Goal: Transaction & Acquisition: Purchase product/service

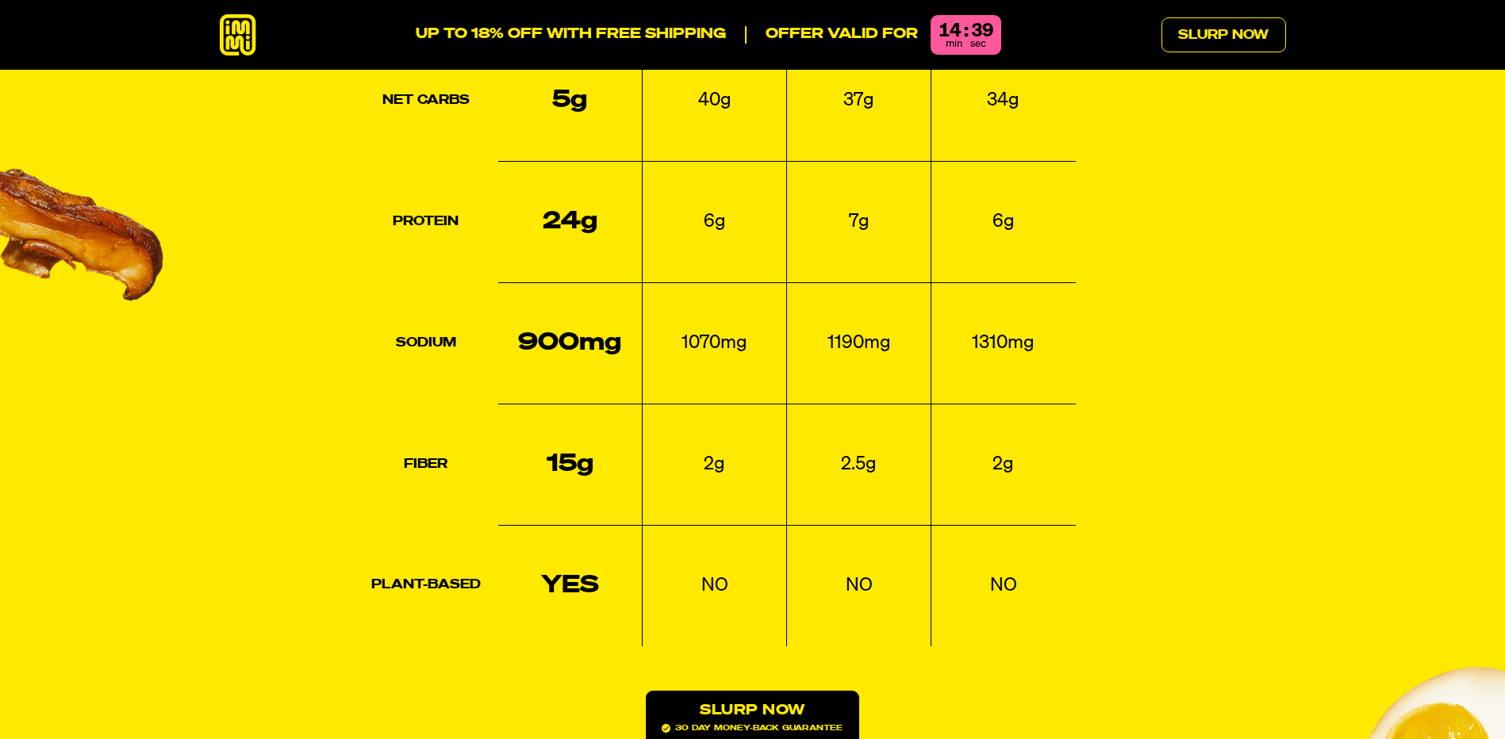
scroll to position [2221, 0]
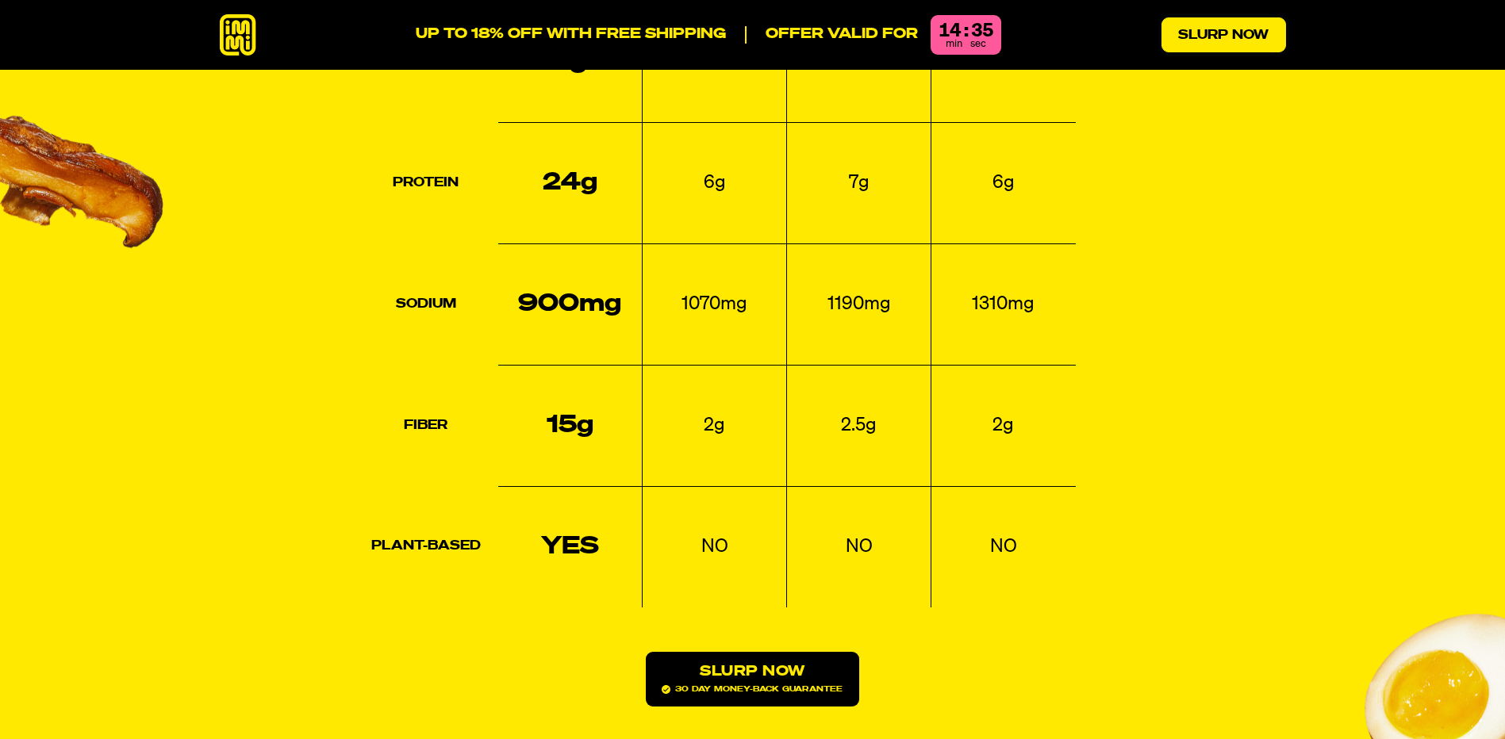
click at [1213, 38] on link "Slurp Now" at bounding box center [1223, 34] width 125 height 35
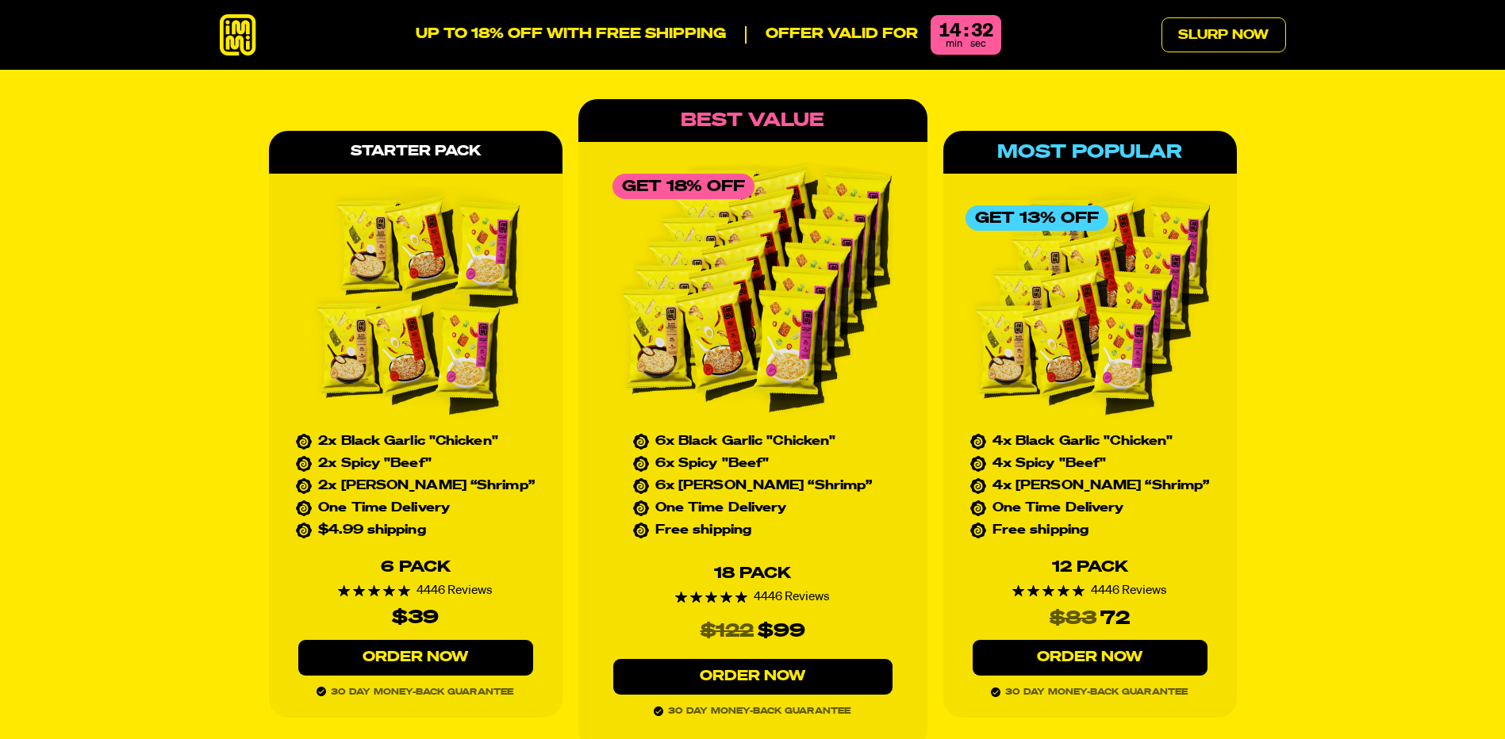
scroll to position [7222, 0]
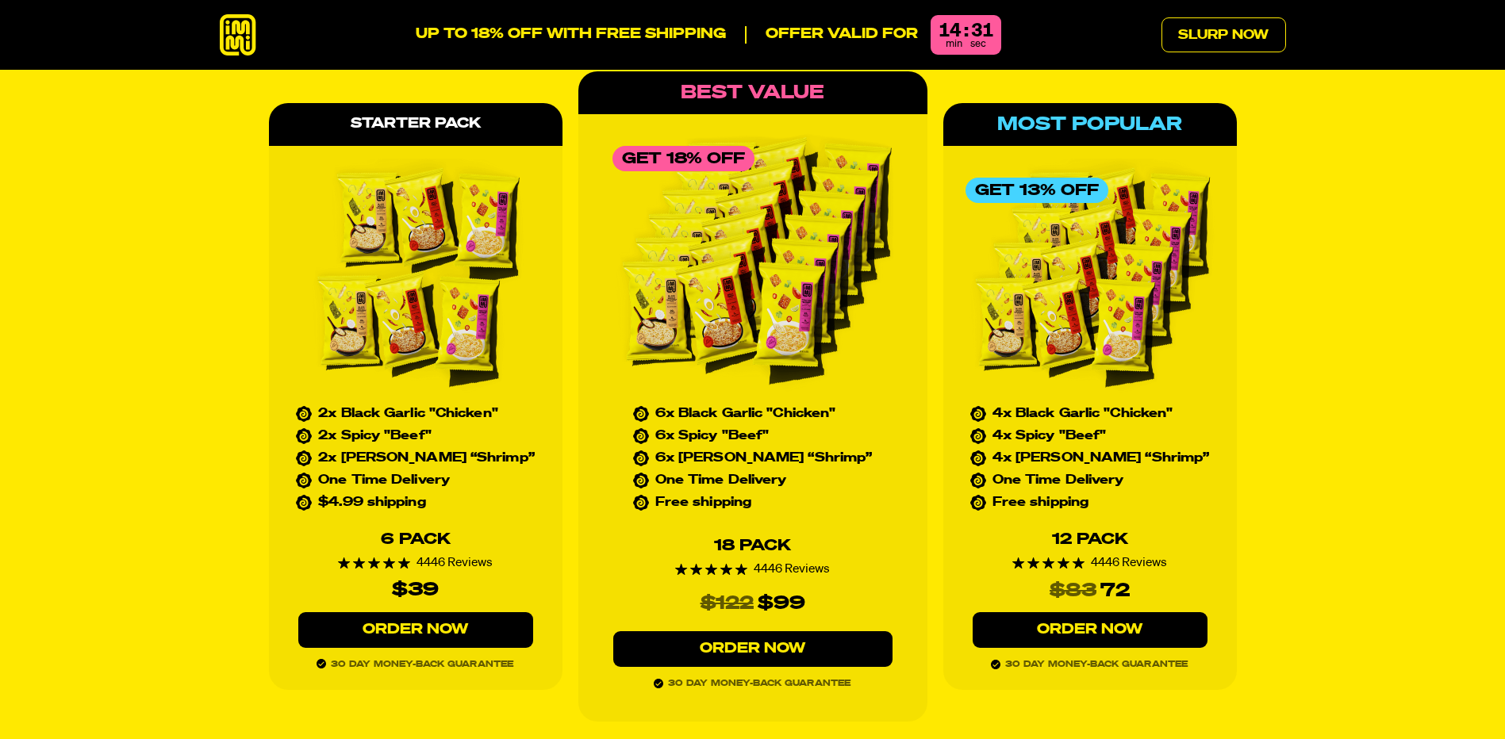
click at [221, 413] on div "Starter Pack 2x Black Garlic "Chicken" 2x Spicy "Beef" 2x Tom Yum “Shrimp” One …" at bounding box center [753, 396] width 1066 height 651
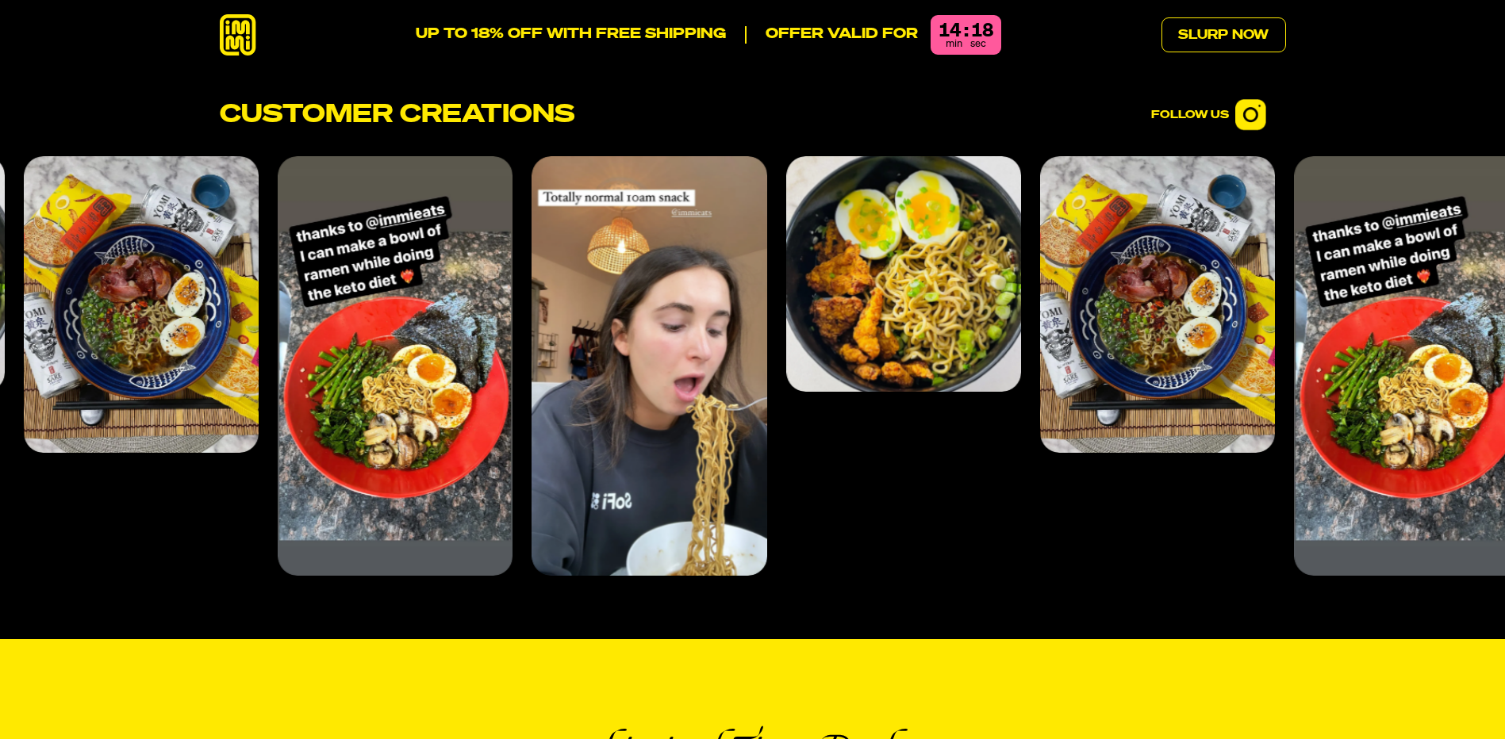
scroll to position [6349, 0]
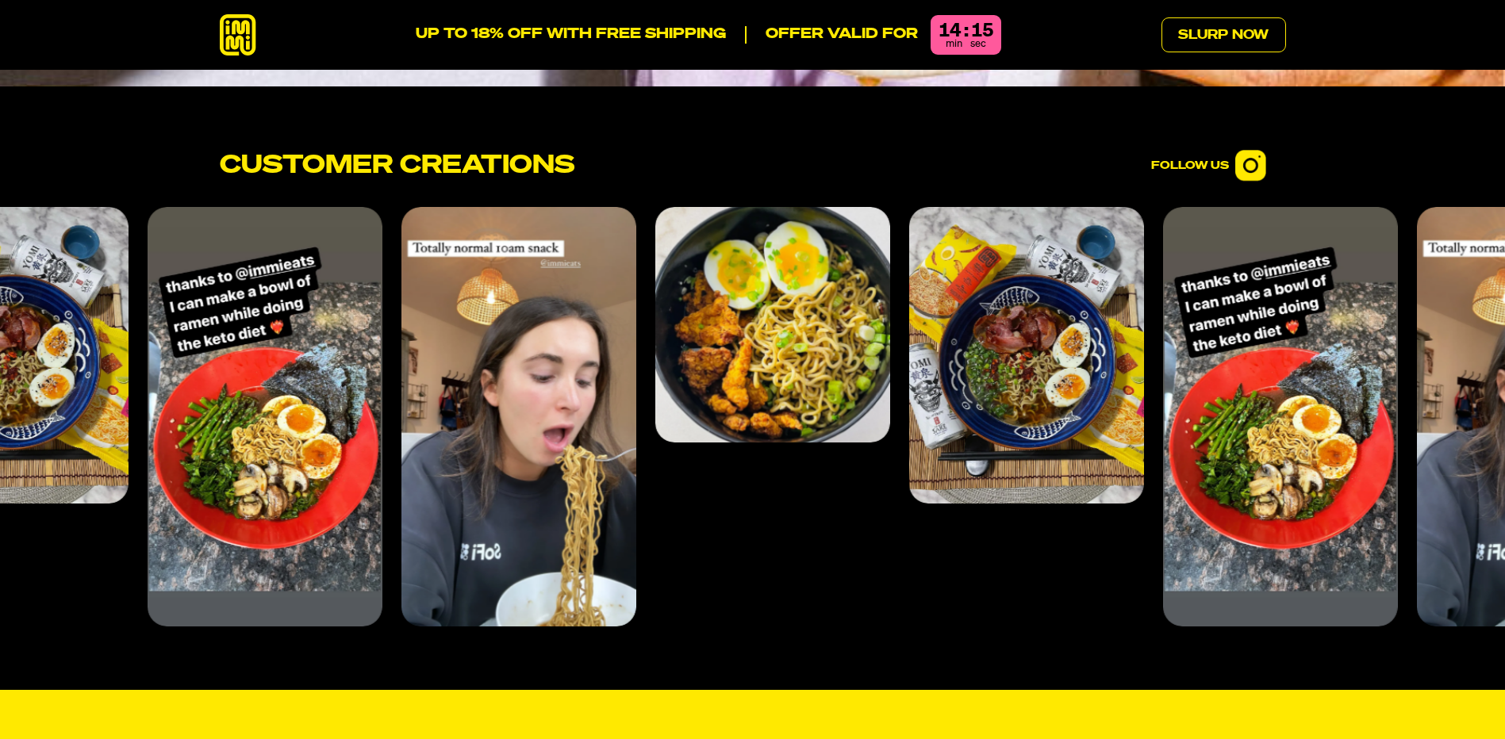
drag, startPoint x: 568, startPoint y: 21, endPoint x: 754, endPoint y: 33, distance: 186.0
click at [570, 23] on div "UP TO 18% OFF WITH FREE SHIPPING Offer valid for 14 : 15 min sec" at bounding box center [709, 35] width 586 height 40
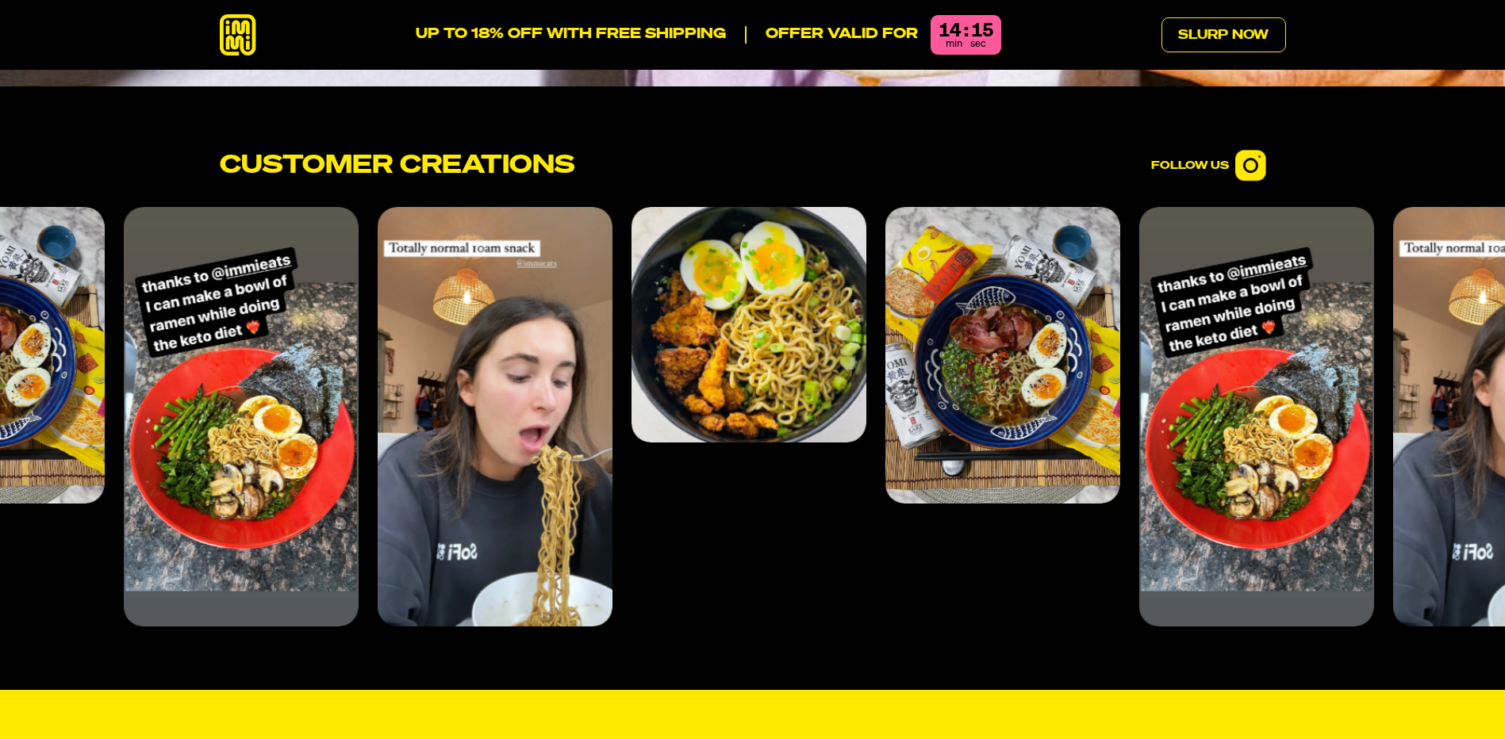
drag, startPoint x: 877, startPoint y: 33, endPoint x: 901, endPoint y: 33, distance: 23.8
click at [887, 33] on p "Offer valid for" at bounding box center [831, 34] width 173 height 17
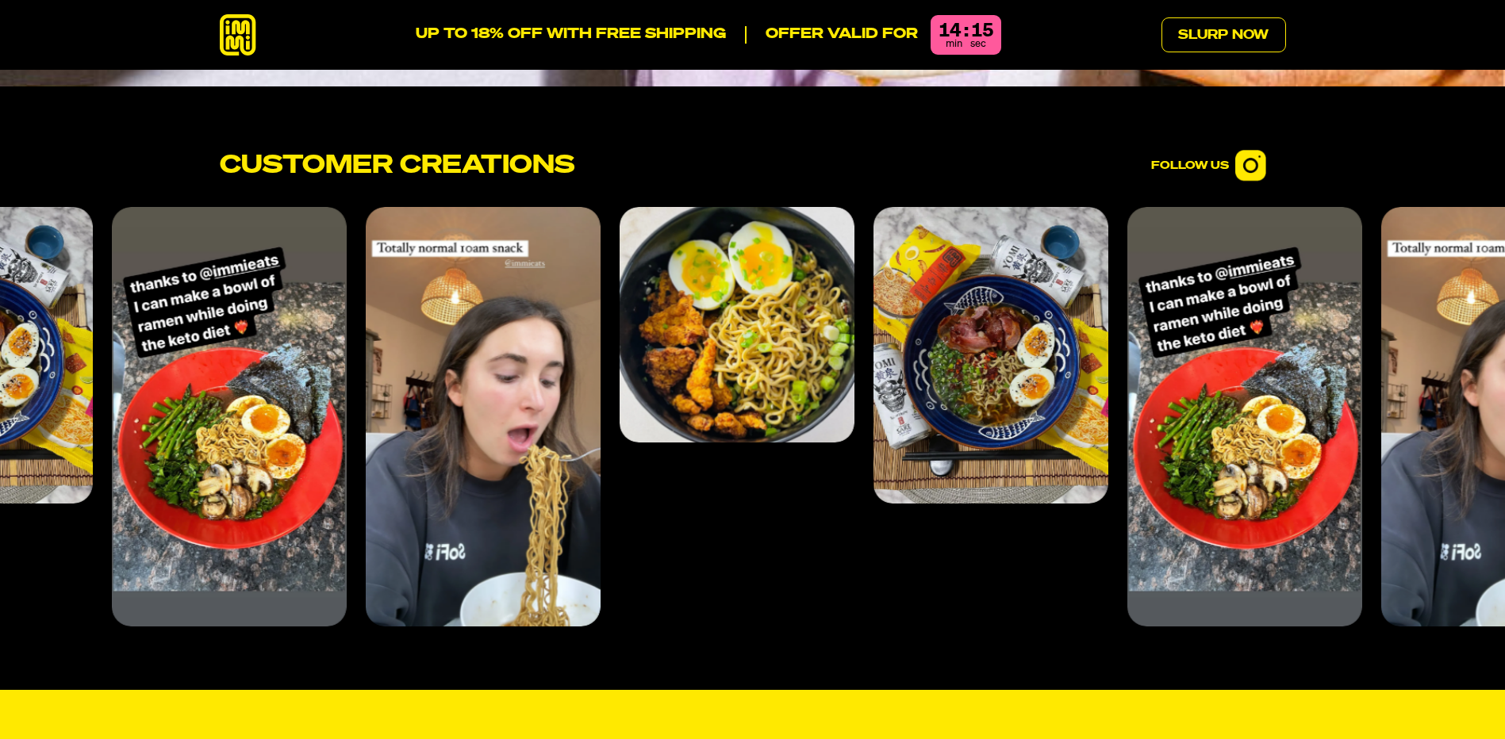
click at [1008, 33] on div "UP TO 18% OFF WITH FREE SHIPPING Offer valid for 14 : 15 min sec Slurp Now" at bounding box center [753, 35] width 1142 height 42
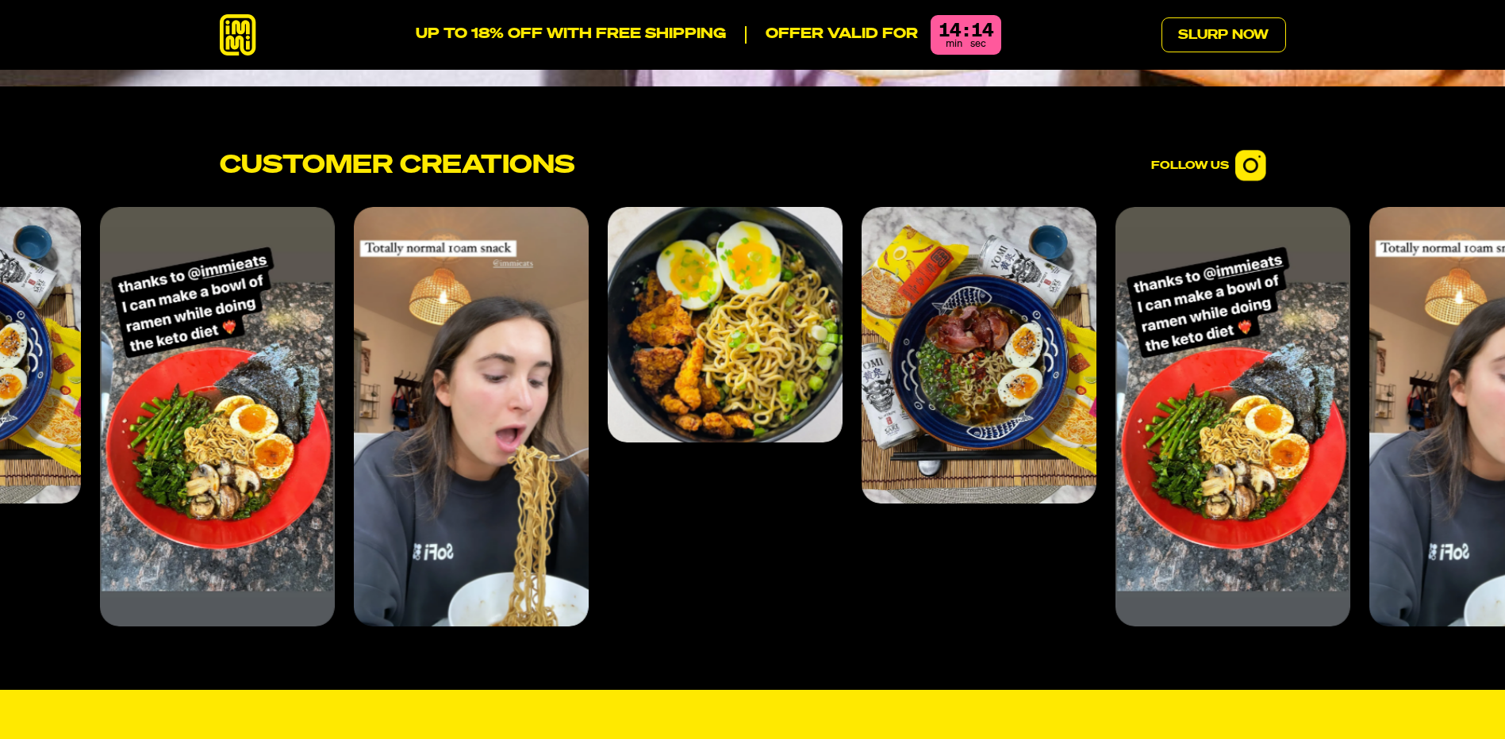
click at [946, 39] on span "min" at bounding box center [954, 44] width 17 height 10
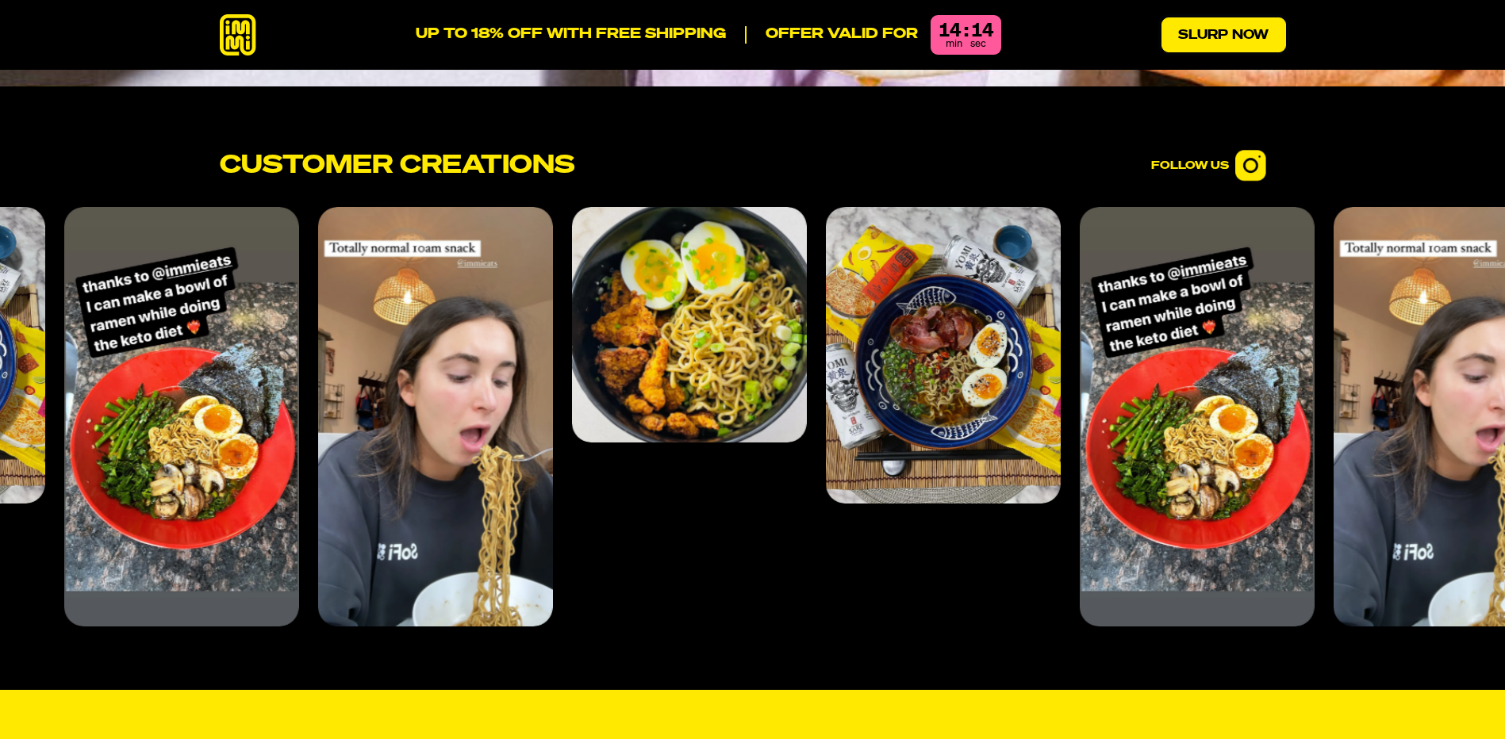
click at [1192, 36] on link "Slurp Now" at bounding box center [1223, 34] width 125 height 35
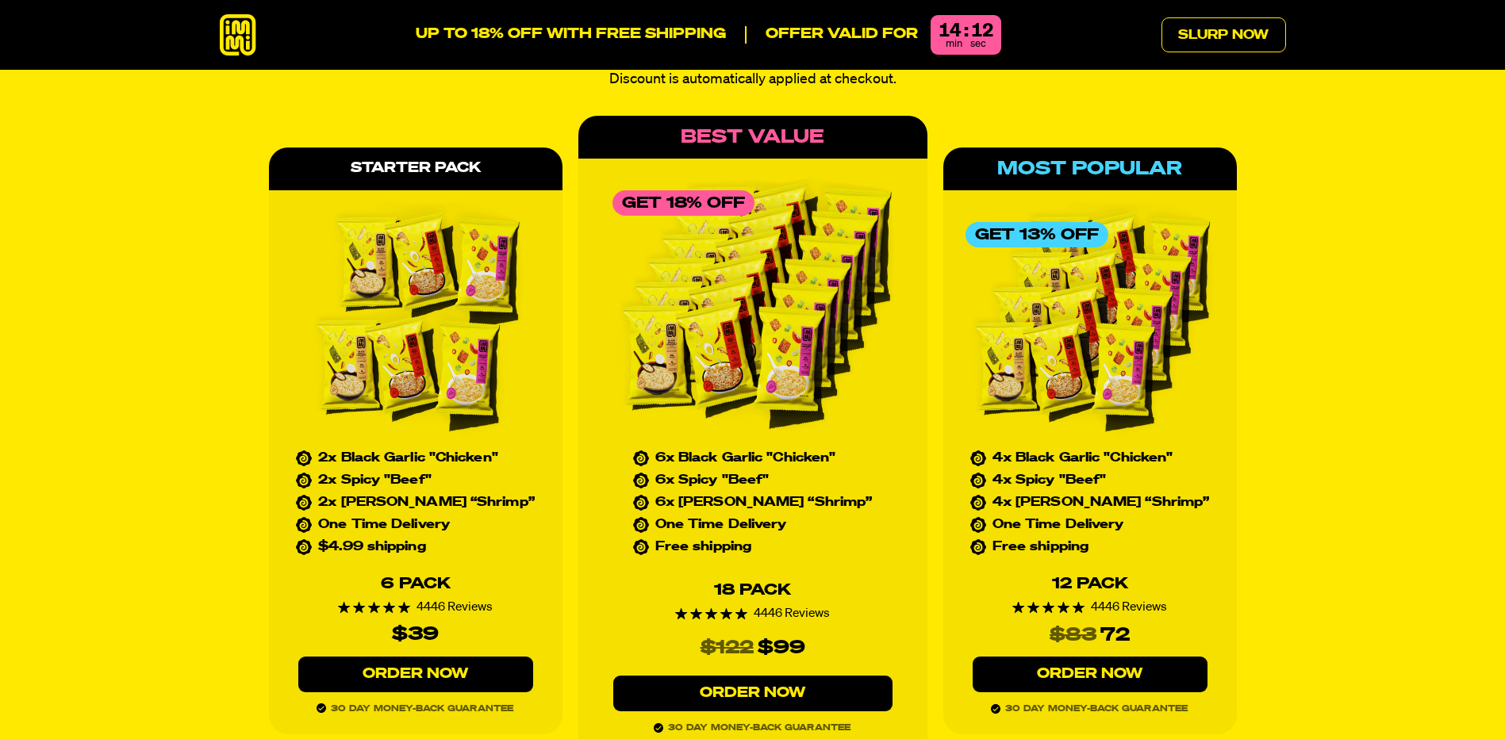
scroll to position [7222, 0]
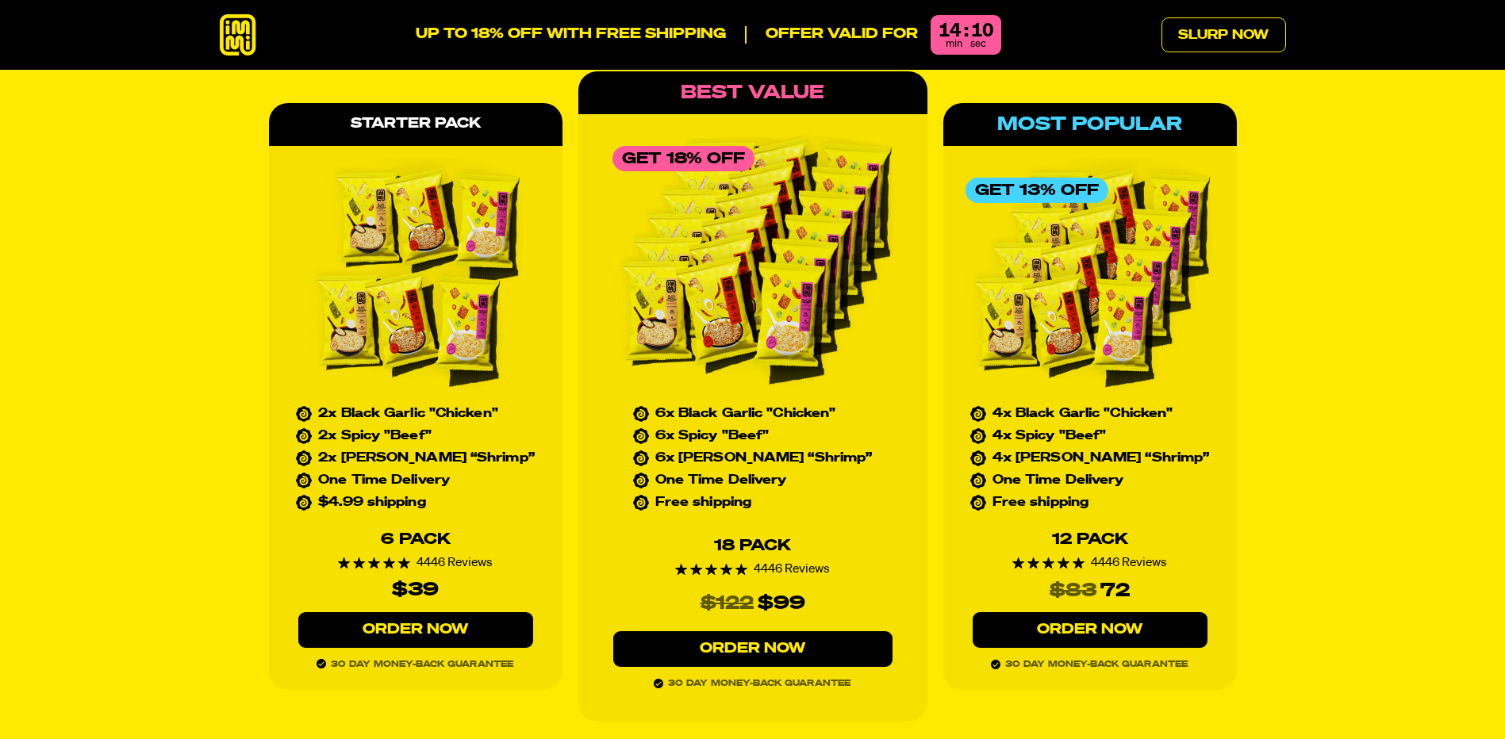
click at [405, 612] on link "Order Now" at bounding box center [415, 630] width 235 height 36
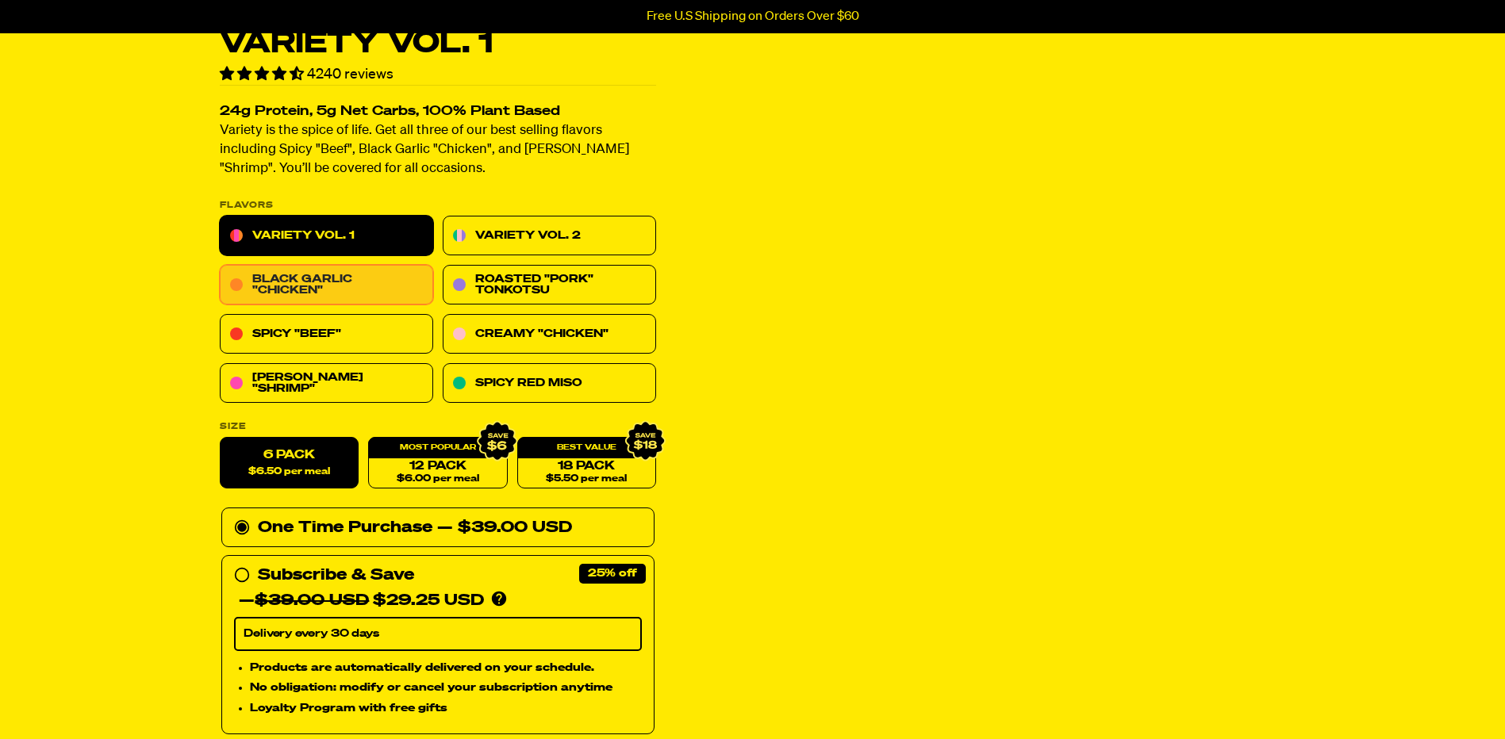
scroll to position [79, 0]
click at [294, 290] on link "Black Garlic "Chicken"" at bounding box center [326, 286] width 213 height 40
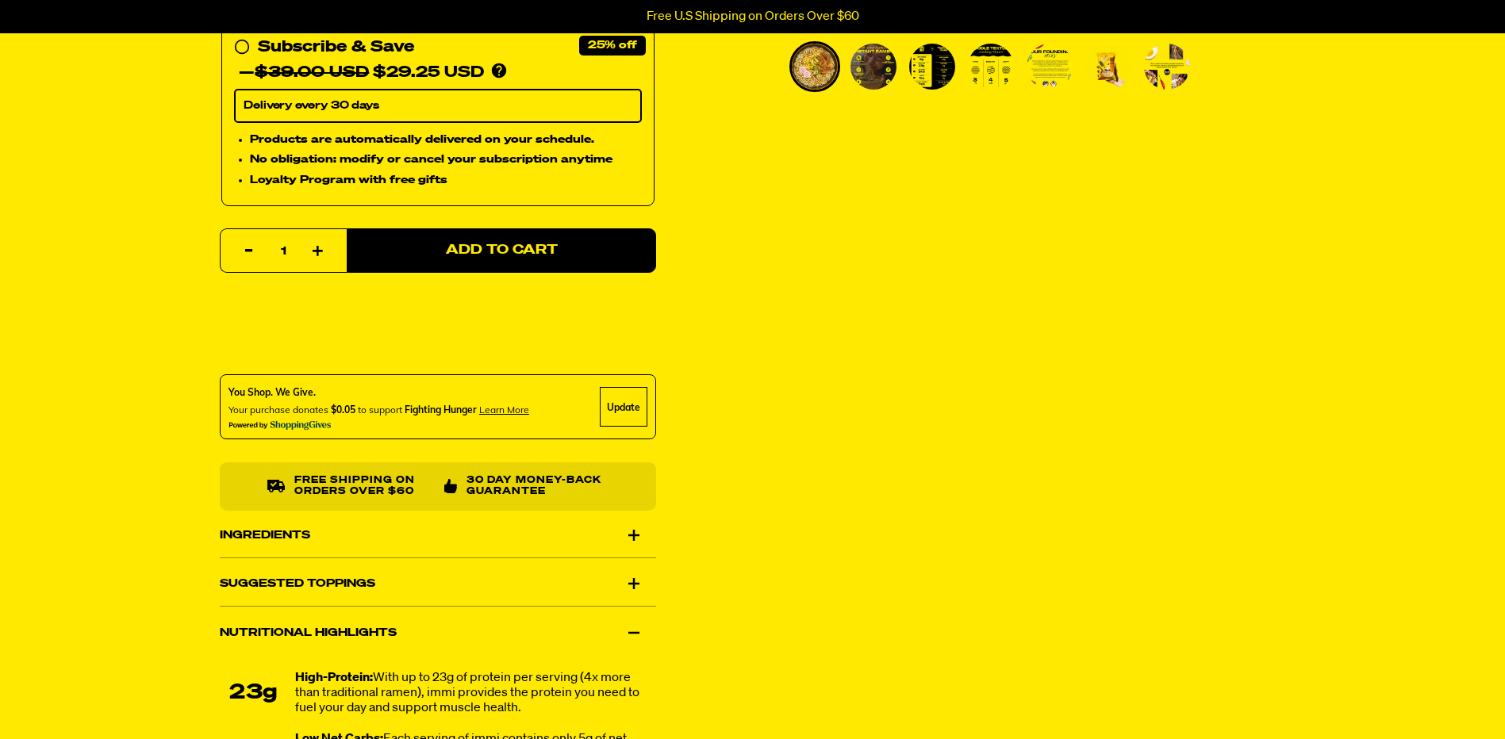
scroll to position [317, 0]
